Goal: Task Accomplishment & Management: Complete application form

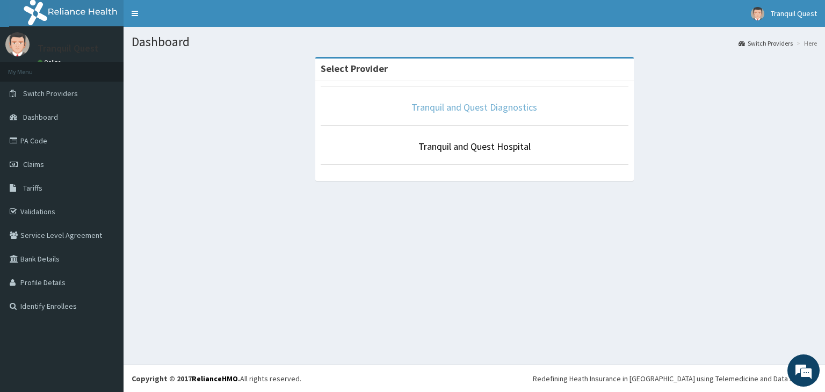
click at [444, 110] on link "Tranquil and Quest Diagnostics" at bounding box center [474, 107] width 126 height 12
click at [454, 142] on link "Tranquil and Quest Hospital" at bounding box center [474, 146] width 112 height 12
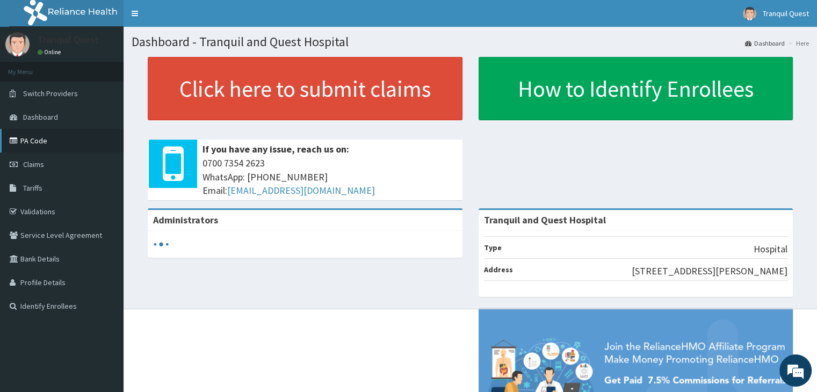
click at [46, 148] on link "PA Code" at bounding box center [62, 141] width 124 height 24
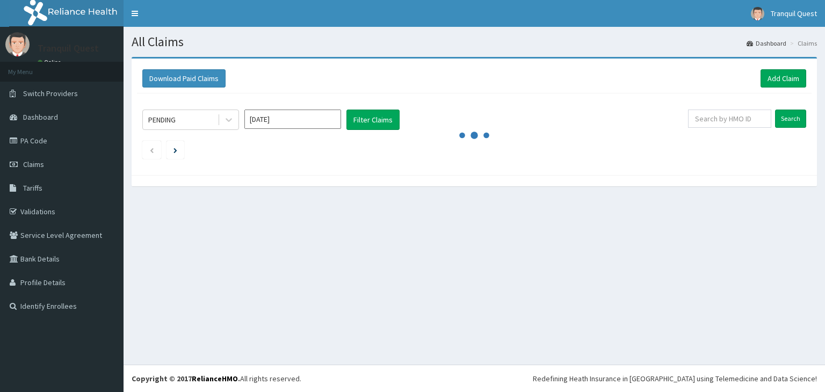
click at [788, 88] on div "Download Paid Claims Add Claim" at bounding box center [474, 79] width 675 height 30
click at [769, 79] on link "Add Claim" at bounding box center [783, 78] width 46 height 18
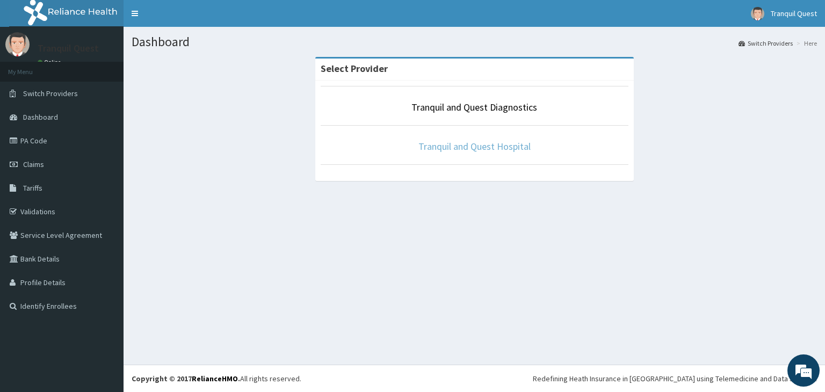
click at [458, 152] on p "Tranquil and Quest Hospital" at bounding box center [475, 147] width 308 height 14
click at [454, 147] on link "Tranquil and Quest Hospital" at bounding box center [474, 146] width 112 height 12
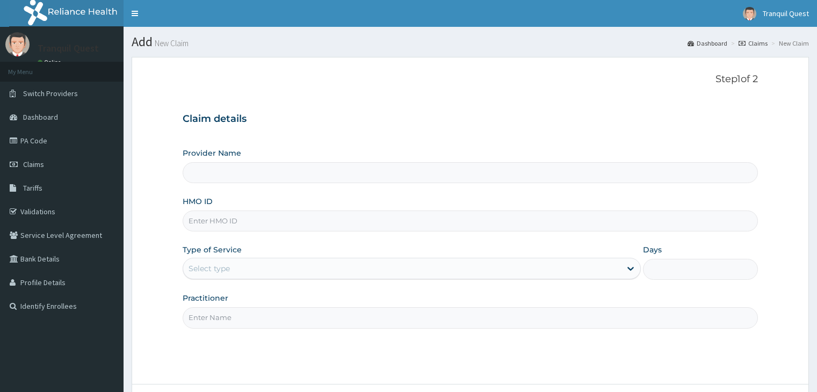
click at [244, 175] on input "Provider Name" at bounding box center [470, 172] width 575 height 21
click at [222, 229] on input "HMO ID" at bounding box center [470, 221] width 575 height 21
type input "Tranquil and Quest Hospital"
type input "C"
type input "FCH/10237/A"
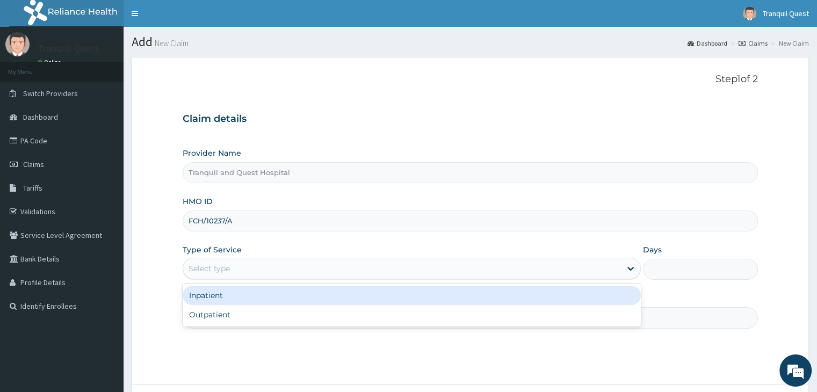
drag, startPoint x: 238, startPoint y: 271, endPoint x: 236, endPoint y: 292, distance: 21.1
click at [238, 272] on div "Select type" at bounding box center [402, 268] width 438 height 17
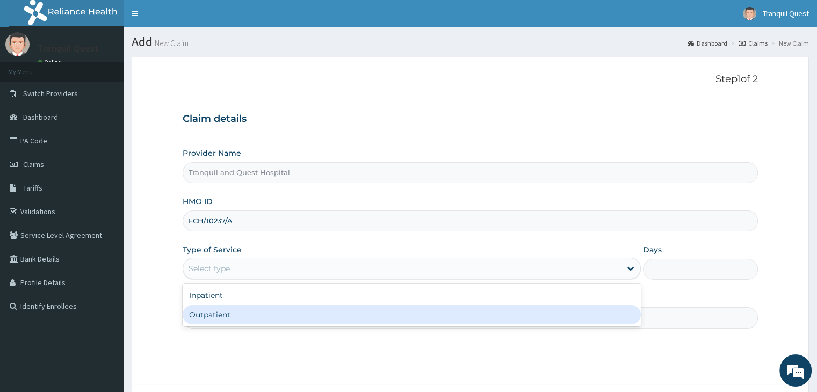
click at [228, 315] on div "Outpatient" at bounding box center [412, 314] width 458 height 19
type input "1"
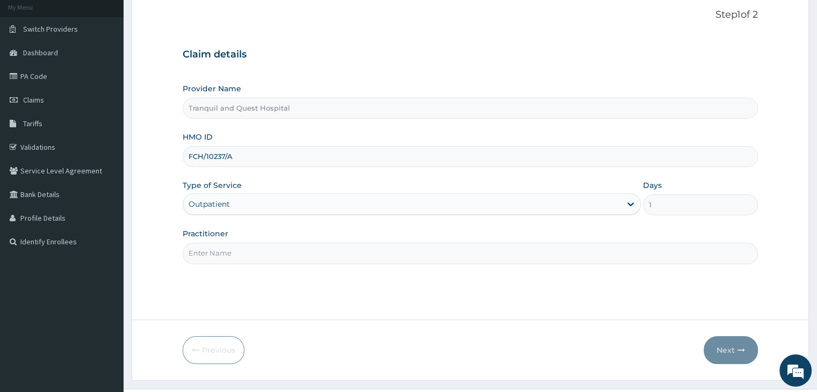
scroll to position [88, 0]
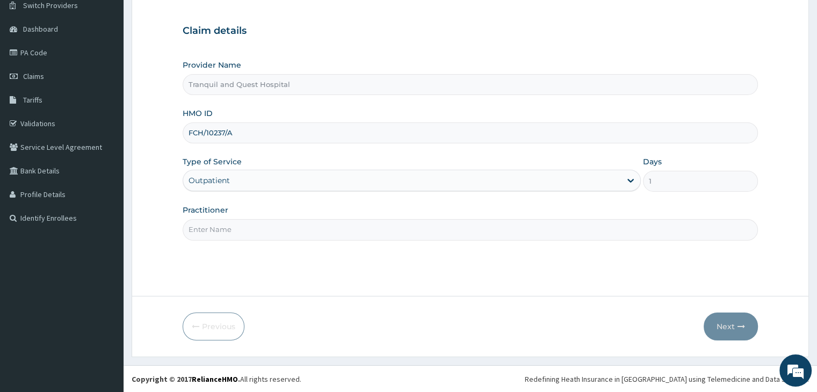
click at [368, 223] on input "Practitioner" at bounding box center [470, 229] width 575 height 21
type input "Dr Osaretin Samuel Imagbe"
click at [722, 334] on button "Next" at bounding box center [731, 327] width 54 height 28
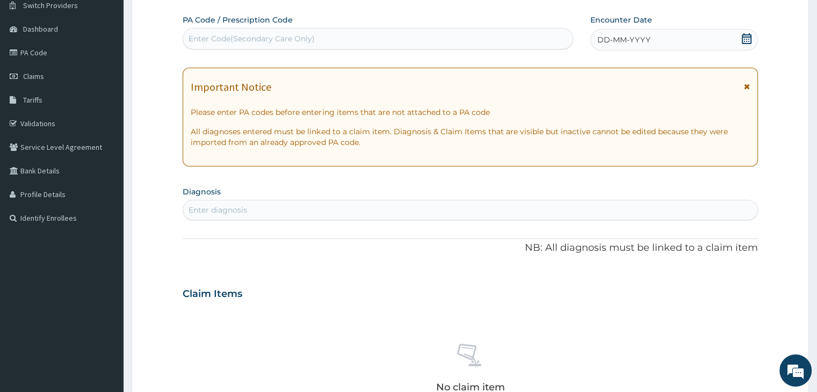
click at [318, 42] on div "Enter Code(Secondary Care Only)" at bounding box center [377, 38] width 389 height 17
paste input "PA/525FBA"
type input "PA/525FBA"
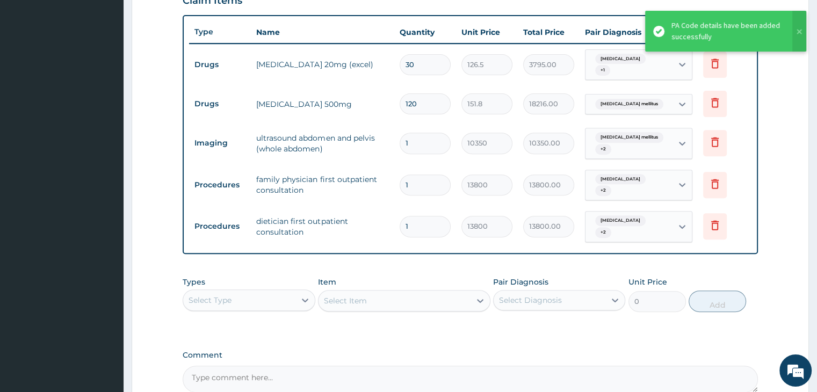
scroll to position [385, 0]
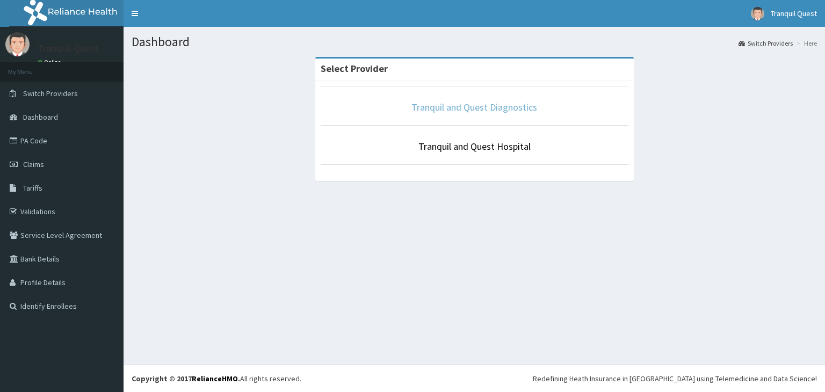
click at [464, 108] on link "Tranquil and Quest Diagnostics" at bounding box center [474, 107] width 126 height 12
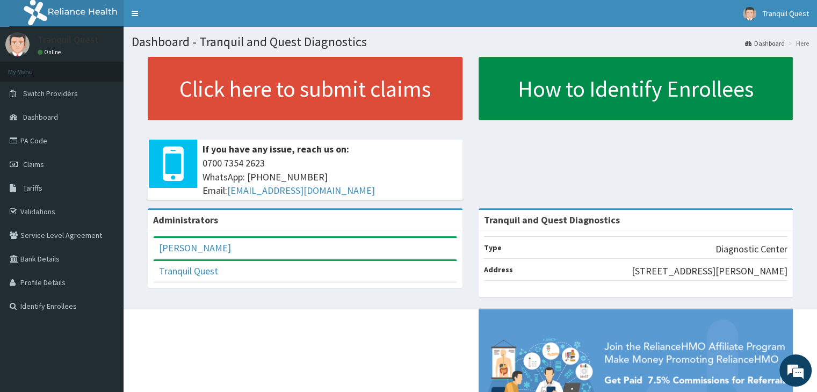
click at [546, 77] on link "How to Identify Enrollees" at bounding box center [636, 88] width 315 height 63
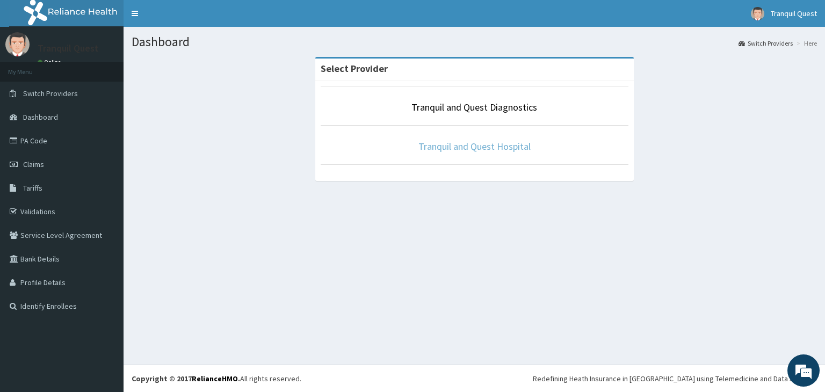
click at [457, 150] on link "Tranquil and Quest Hospital" at bounding box center [474, 146] width 112 height 12
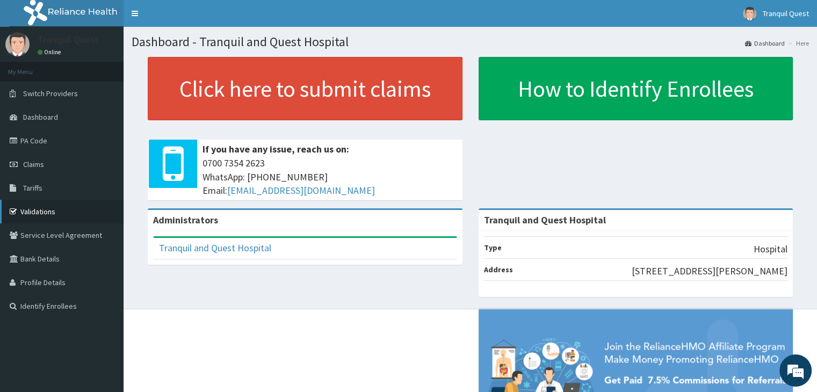
click at [36, 214] on link "Validations" at bounding box center [62, 212] width 124 height 24
click at [56, 239] on link "Service Level Agreement" at bounding box center [62, 235] width 124 height 24
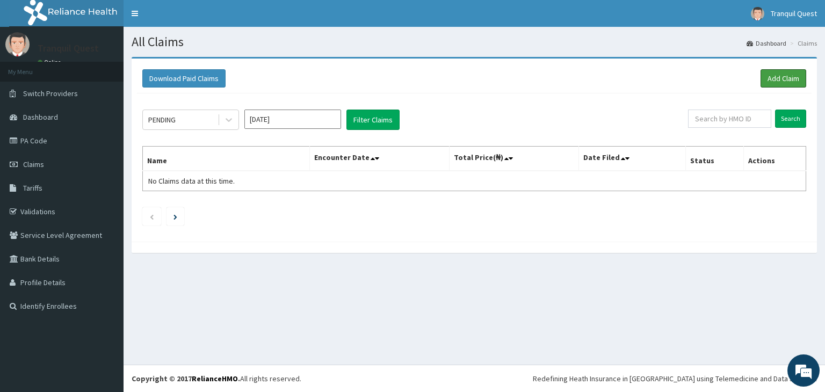
click at [787, 68] on div "Download Paid Claims Add Claim" at bounding box center [474, 79] width 675 height 30
click at [775, 75] on link "Add Claim" at bounding box center [783, 78] width 46 height 18
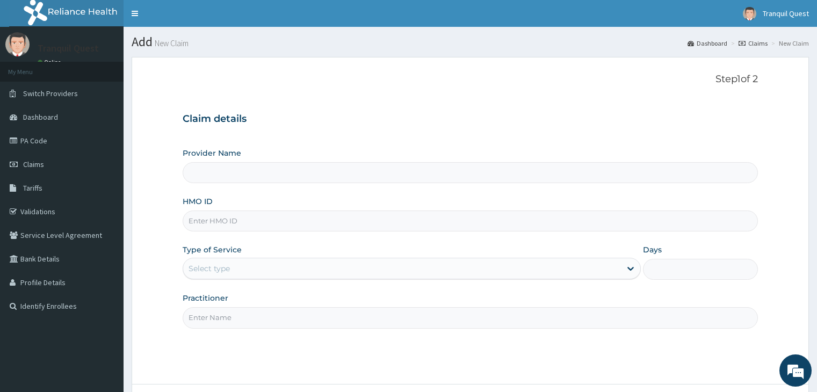
type input "Tranquil and Quest Hospital"
click at [232, 219] on input "HMO ID" at bounding box center [470, 221] width 575 height 21
paste input "FCH/10237/A"
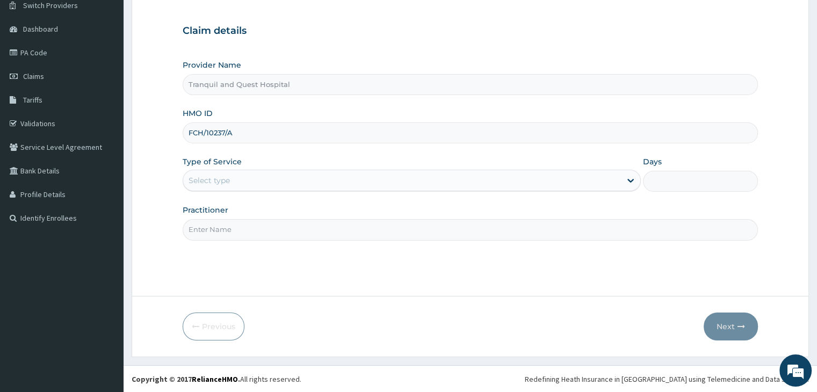
type input "FCH/10237/A"
click at [287, 177] on div "Select type" at bounding box center [402, 180] width 438 height 17
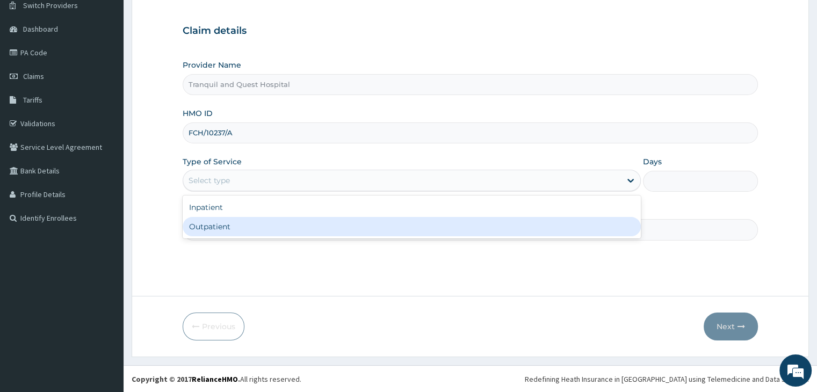
click at [269, 222] on div "Outpatient" at bounding box center [412, 226] width 458 height 19
type input "1"
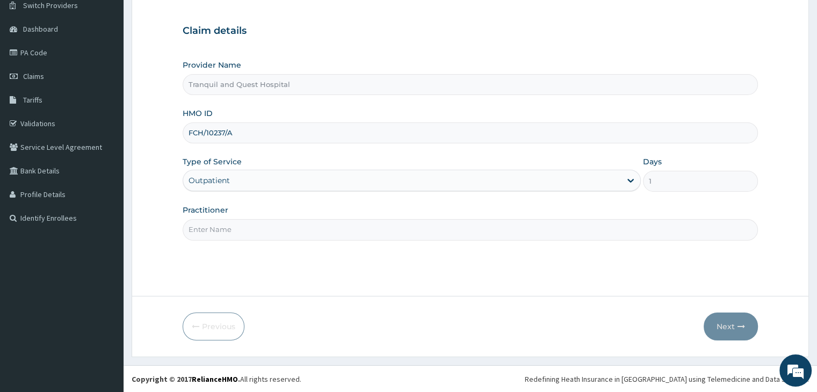
click at [264, 228] on input "Practitioner" at bounding box center [470, 229] width 575 height 21
type input "[PERSON_NAME] [PERSON_NAME]"
click at [716, 329] on button "Next" at bounding box center [731, 327] width 54 height 28
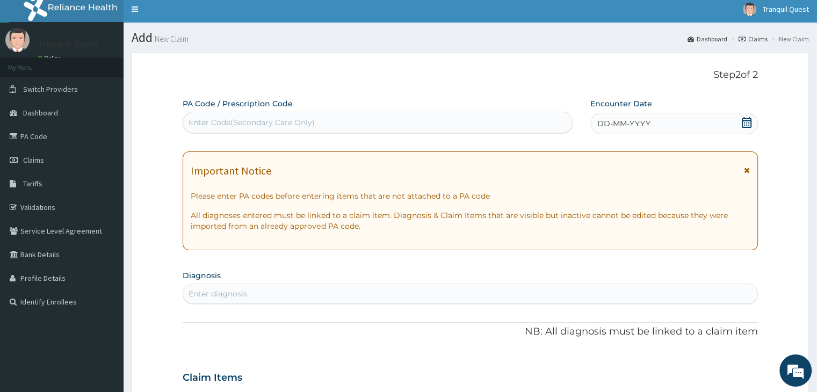
scroll to position [2, 0]
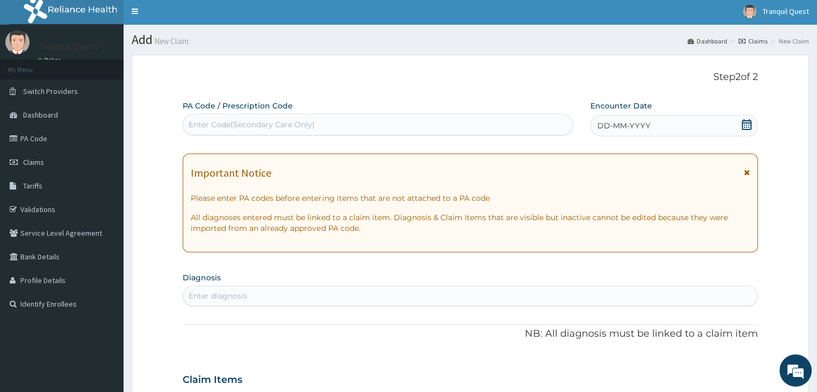
click at [337, 110] on div "PA Code / Prescription Code Enter Code(Secondary Care Only)" at bounding box center [378, 117] width 390 height 35
click at [329, 124] on div "Enter Code(Secondary Care Only)" at bounding box center [377, 124] width 389 height 17
click at [280, 124] on div "Enter Code(Secondary Care Only)" at bounding box center [252, 124] width 126 height 11
paste input "PA/525FBA"
type input "PA/525FBA"
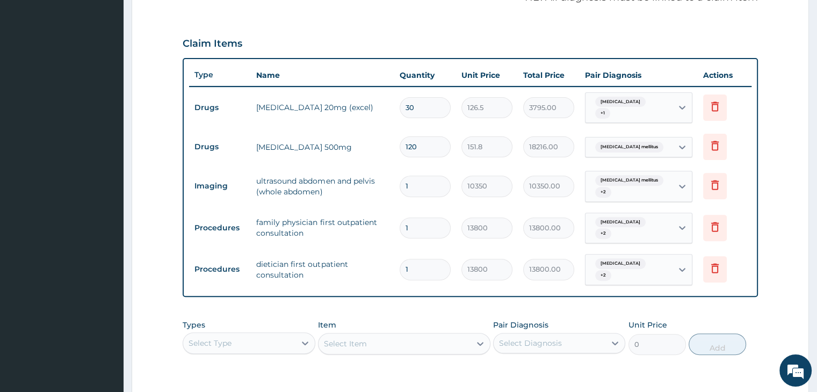
scroll to position [477, 0]
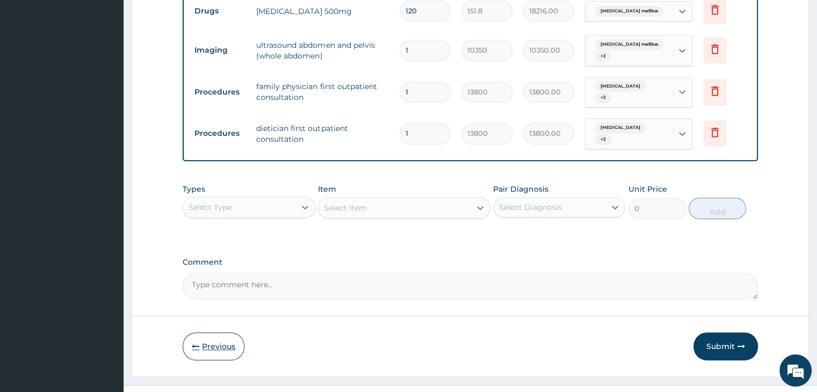
click at [217, 332] on button "Previous" at bounding box center [214, 346] width 62 height 28
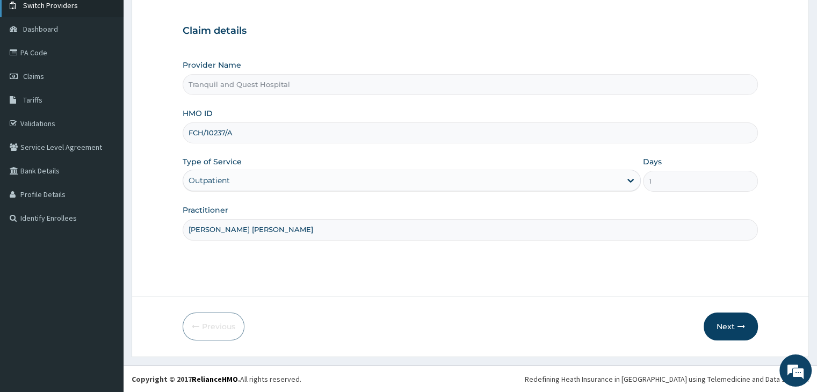
scroll to position [0, 0]
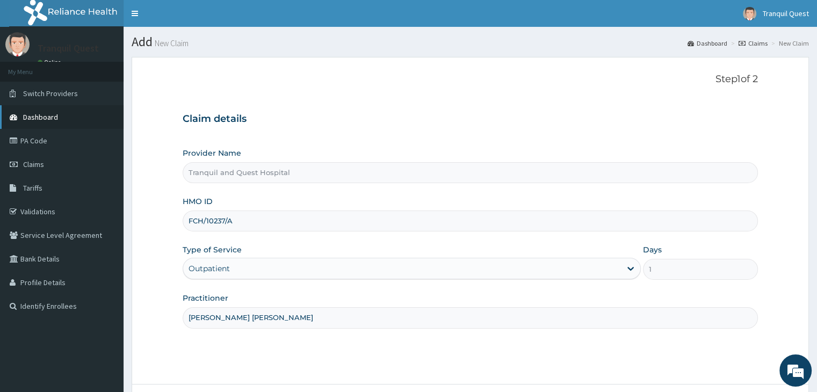
click at [55, 106] on link "Dashboard" at bounding box center [62, 117] width 124 height 24
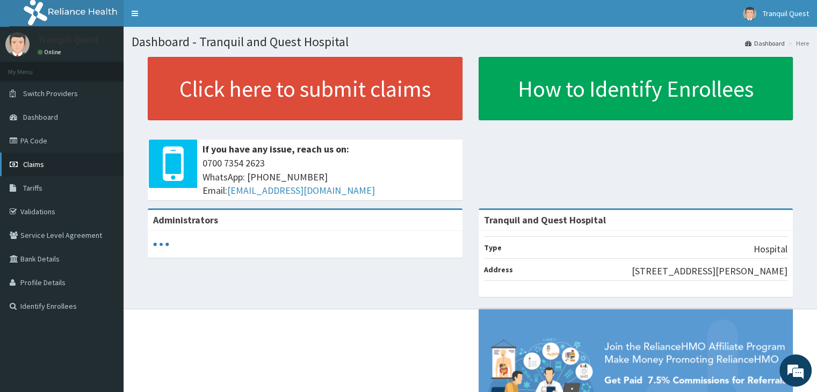
click at [46, 158] on link "Claims" at bounding box center [62, 165] width 124 height 24
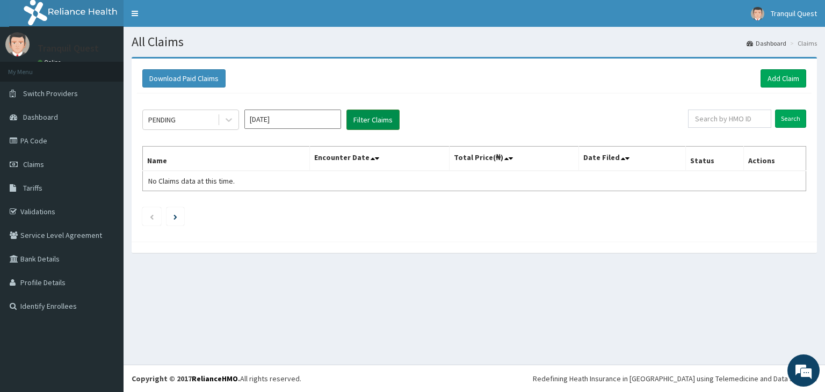
click at [374, 124] on button "Filter Claims" at bounding box center [372, 120] width 53 height 20
click at [213, 126] on div "PENDING" at bounding box center [180, 119] width 75 height 17
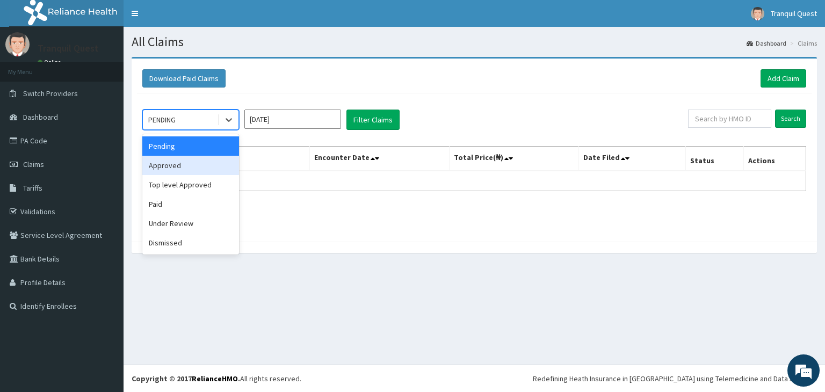
click at [193, 169] on div "Approved" at bounding box center [190, 165] width 97 height 19
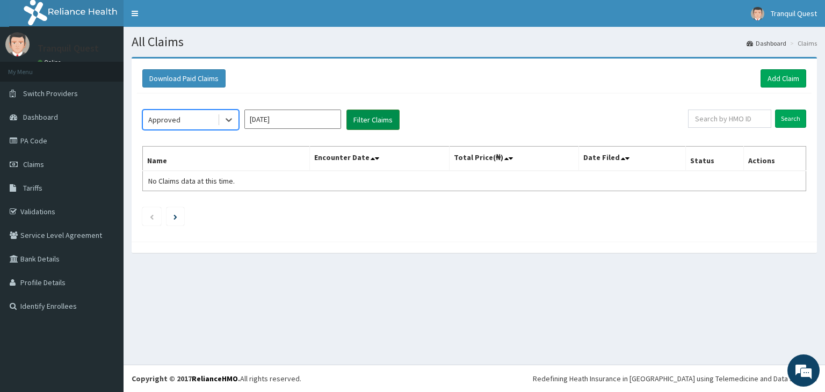
click at [379, 125] on button "Filter Claims" at bounding box center [372, 120] width 53 height 20
drag, startPoint x: 208, startPoint y: 108, endPoint x: 205, endPoint y: 119, distance: 11.6
click at [207, 112] on div "Approved Aug 2025 Filter Claims Search Name Encounter Date Total Price(₦) Date …" at bounding box center [474, 164] width 675 height 143
click at [198, 131] on div "Approved Aug 2025 Filter Claims Search Name Encounter Date Total Price(₦) Date …" at bounding box center [474, 164] width 675 height 143
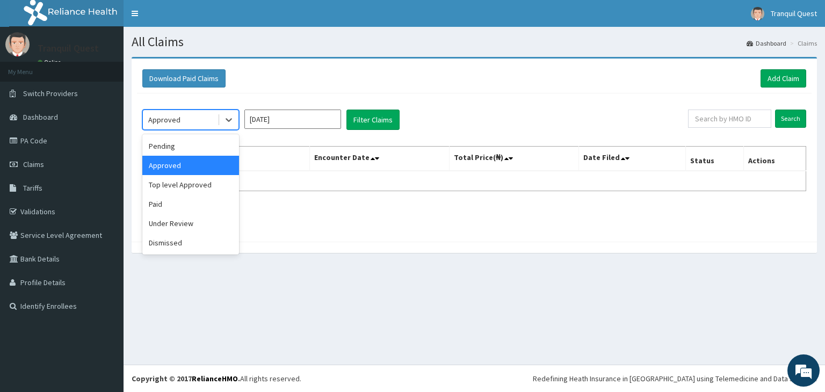
click at [206, 121] on div "Approved" at bounding box center [180, 119] width 75 height 17
click at [194, 185] on div "Top level Approved" at bounding box center [190, 184] width 97 height 19
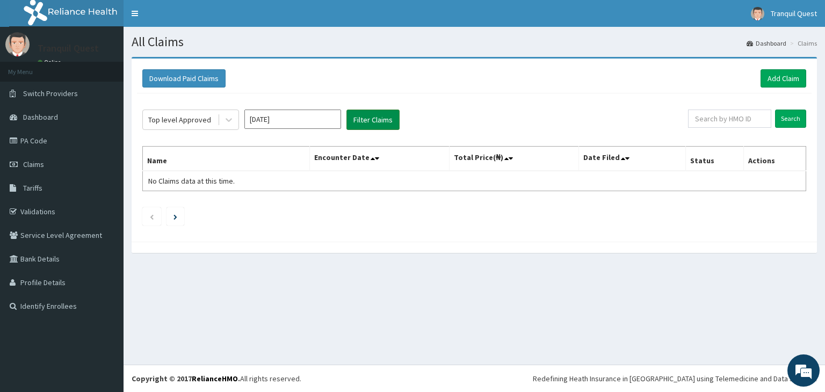
drag, startPoint x: 386, startPoint y: 106, endPoint x: 384, endPoint y: 111, distance: 5.6
click at [385, 109] on div "Top level Approved Aug 2025 Filter Claims Search Name Encounter Date Total Pric…" at bounding box center [474, 164] width 675 height 143
click at [382, 118] on button "Filter Claims" at bounding box center [372, 120] width 53 height 20
